Goal: Communication & Community: Answer question/provide support

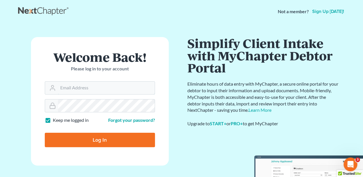
type input "[EMAIL_ADDRESS][DOMAIN_NAME]"
click at [85, 137] on input "Log In" at bounding box center [100, 139] width 110 height 14
type input "Thinking..."
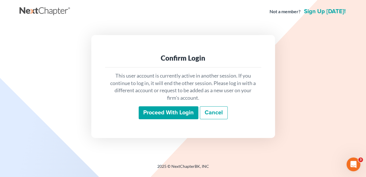
click at [180, 111] on input "Proceed with login" at bounding box center [168, 112] width 60 height 13
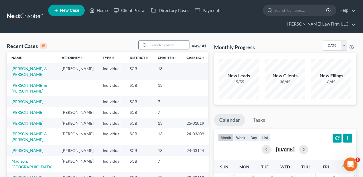
click at [151, 45] on input "search" at bounding box center [169, 45] width 40 height 8
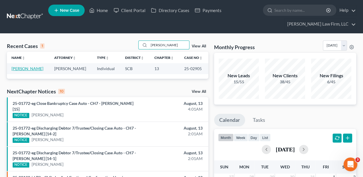
type input "[PERSON_NAME]"
click at [27, 69] on link "[PERSON_NAME]" at bounding box center [27, 68] width 32 height 5
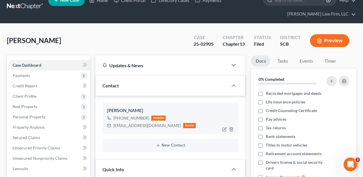
select select "2"
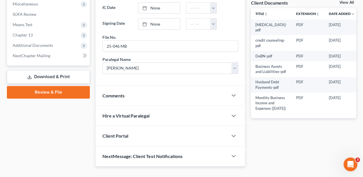
scroll to position [235, 0]
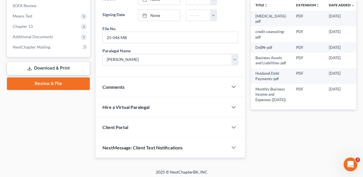
click at [114, 89] on div "Comments" at bounding box center [161, 87] width 132 height 20
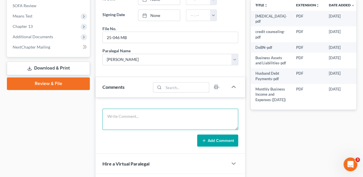
click at [129, 119] on textarea at bounding box center [170, 118] width 136 height 21
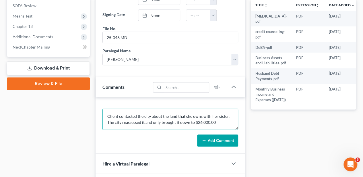
type textarea "Client contacted the city about the land that she owns with her sister. The cit…"
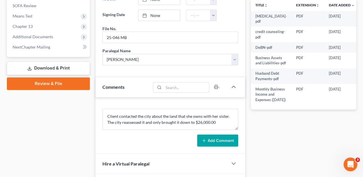
click at [208, 136] on button "Add Comment" at bounding box center [217, 140] width 41 height 12
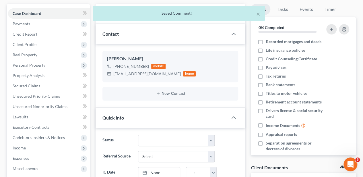
scroll to position [0, 0]
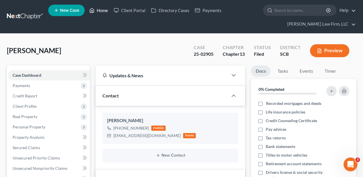
click at [91, 11] on icon at bounding box center [91, 10] width 5 height 7
